Goal: Task Accomplishment & Management: Use online tool/utility

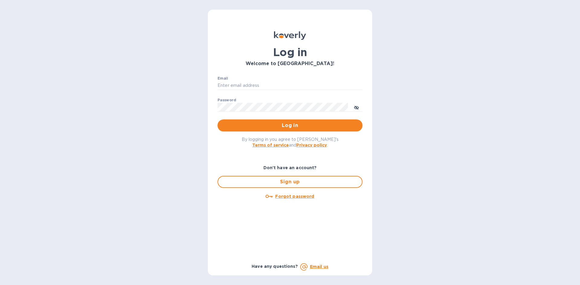
type input "[PERSON_NAME][EMAIL_ADDRESS][DOMAIN_NAME]"
click at [351, 118] on p "​" at bounding box center [290, 116] width 145 height 7
click at [348, 123] on span "Log in" at bounding box center [289, 125] width 135 height 7
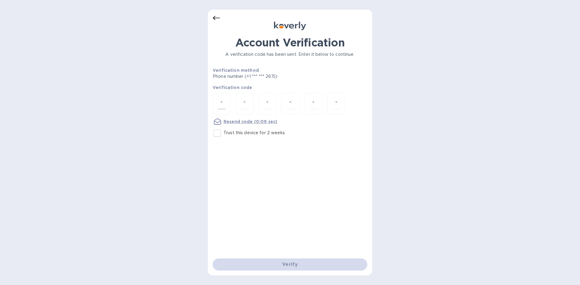
click at [219, 103] on input "number" at bounding box center [222, 103] width 8 height 11
type input "5"
type input "0"
type input "4"
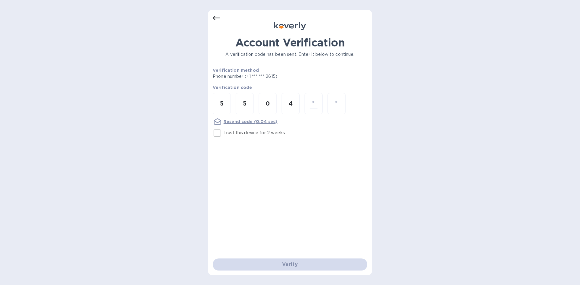
type input "4"
type input "2"
